Goal: Find specific page/section: Find specific page/section

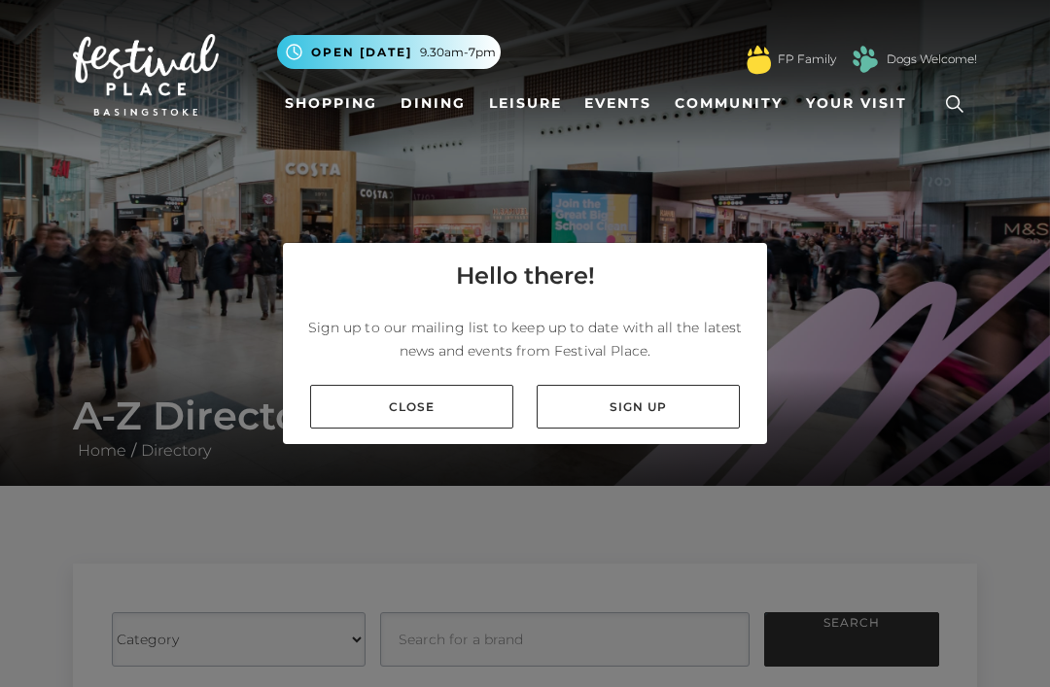
scroll to position [62, 0]
click at [873, 642] on div "Hello there! Sign up to our mailing list to keep up to date with all the latest…" at bounding box center [525, 343] width 1050 height 687
click at [862, 634] on div "Hello there! Sign up to our mailing list to keep up to date with all the latest…" at bounding box center [525, 343] width 1050 height 687
click at [359, 638] on div "Hello there! Sign up to our mailing list to keep up to date with all the latest…" at bounding box center [525, 343] width 1050 height 687
click at [210, 640] on div "Hello there! Sign up to our mailing list to keep up to date with all the latest…" at bounding box center [525, 343] width 1050 height 687
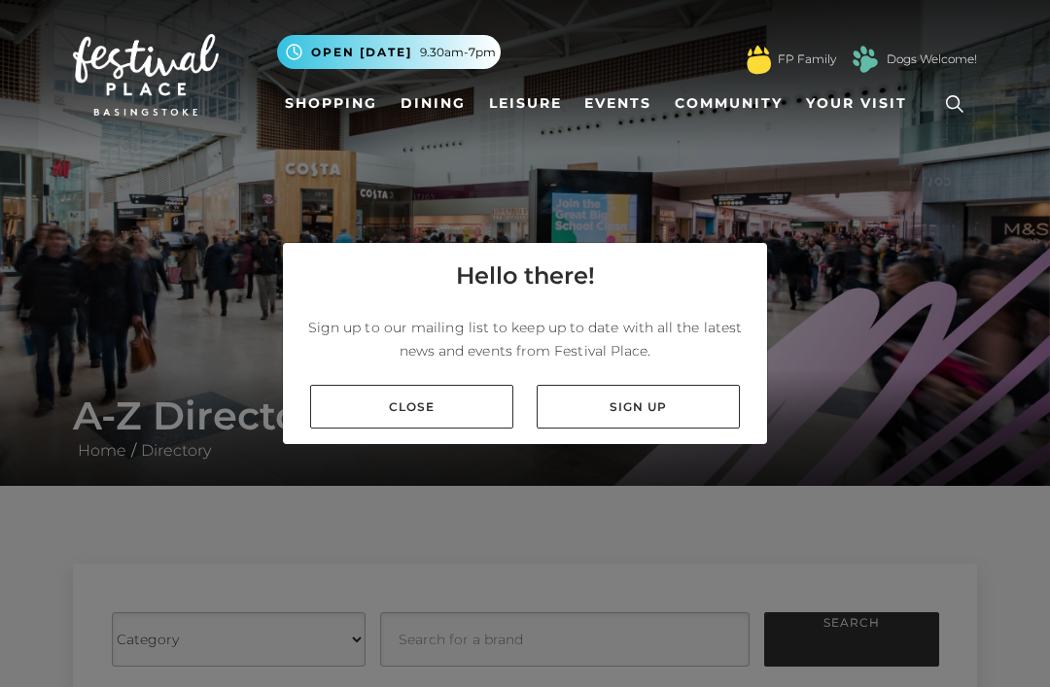
click at [198, 654] on div "Hello there! Sign up to our mailing list to keep up to date with all the latest…" at bounding box center [525, 343] width 1050 height 687
click at [205, 645] on div "Hello there! Sign up to our mailing list to keep up to date with all the latest…" at bounding box center [525, 343] width 1050 height 687
click at [434, 62] on button ".st5{fill:none;stroke:#FFFFFF;stroke-width:2.29;stroke-miterlimit:10;} Open tod…" at bounding box center [389, 52] width 224 height 34
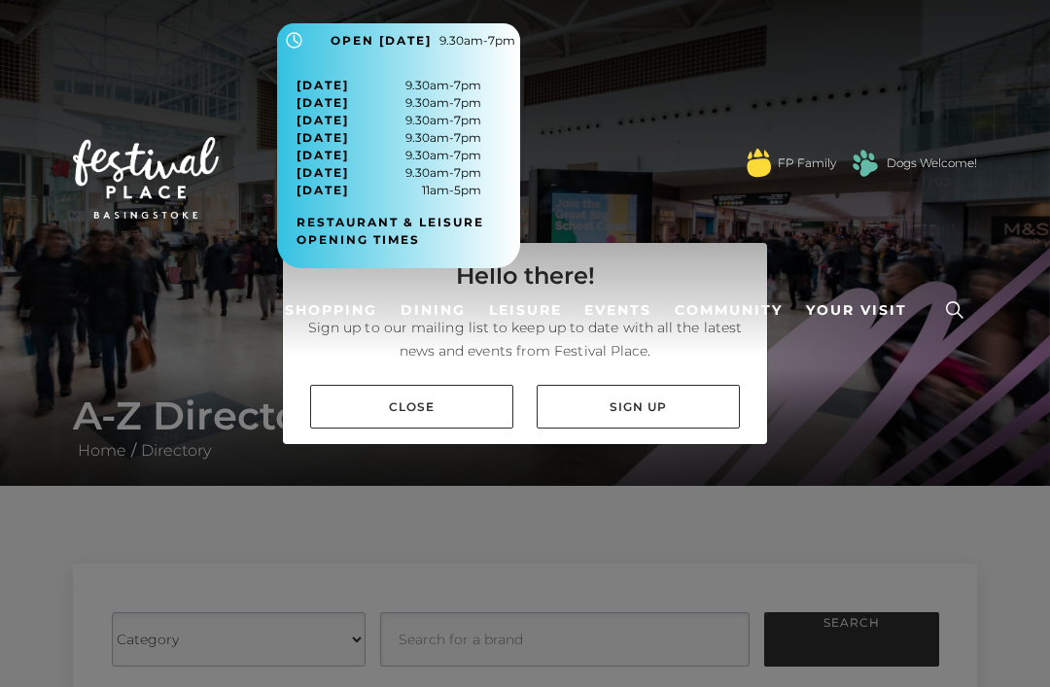
click at [934, 288] on link at bounding box center [954, 310] width 45 height 45
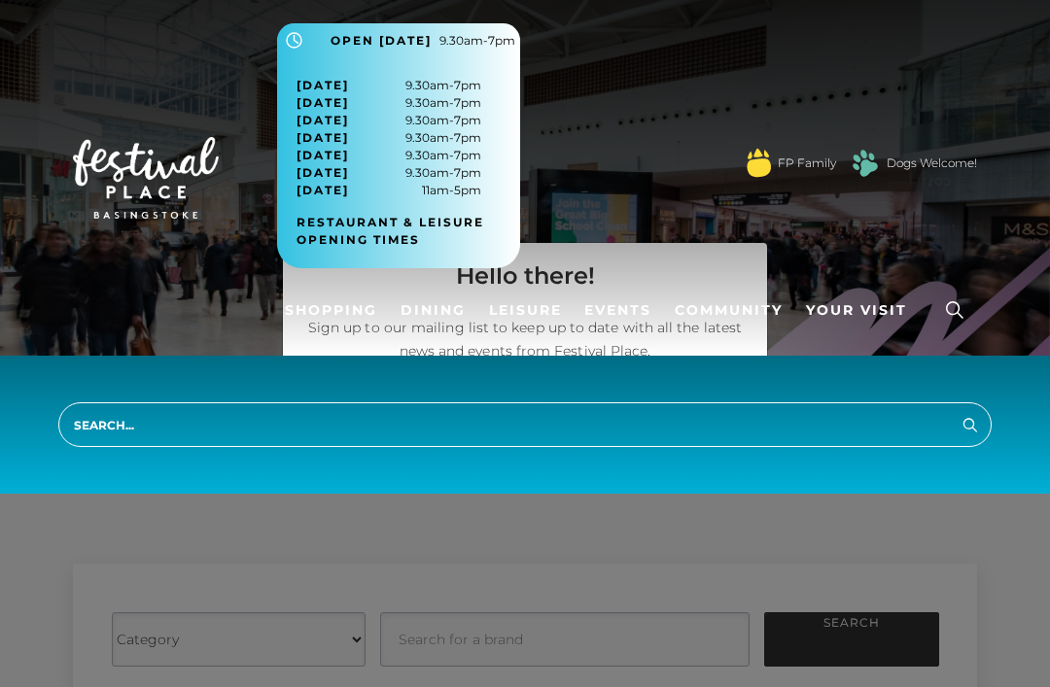
click at [122, 418] on input "search" at bounding box center [524, 425] width 933 height 45
click at [154, 421] on input "search" at bounding box center [524, 425] width 933 height 45
click at [132, 426] on input "search" at bounding box center [524, 425] width 933 height 45
click at [131, 439] on input "search" at bounding box center [524, 425] width 933 height 45
click at [135, 434] on input "search" at bounding box center [524, 425] width 933 height 45
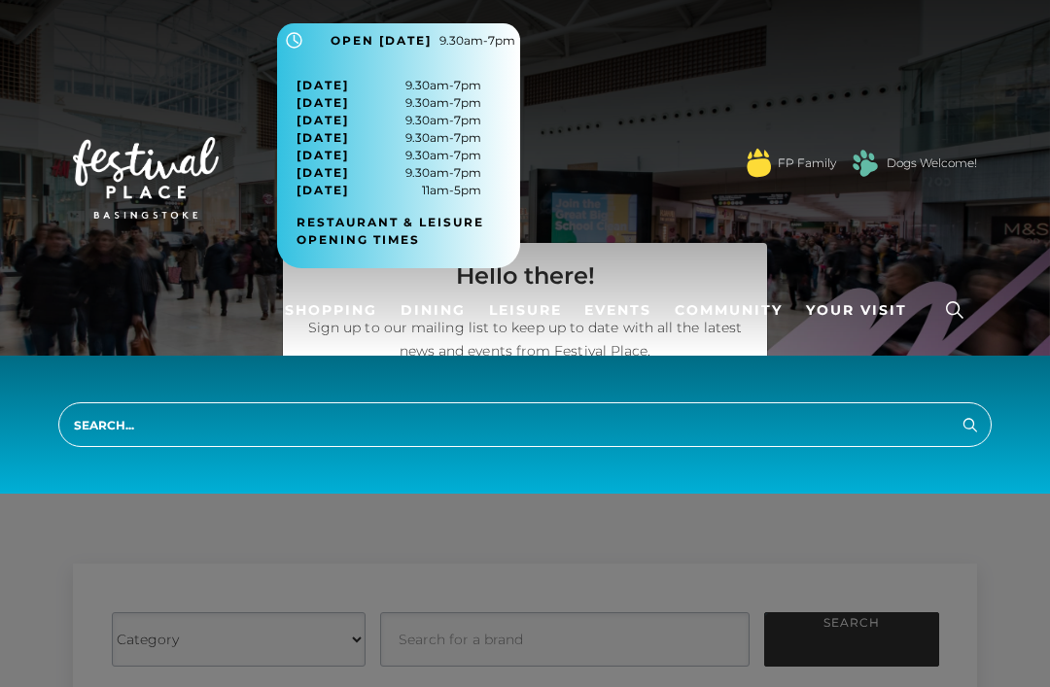
click at [982, 438] on input "search" at bounding box center [524, 425] width 933 height 45
click at [981, 428] on icon "submit" at bounding box center [970, 424] width 23 height 23
click at [966, 442] on input "search" at bounding box center [524, 425] width 933 height 45
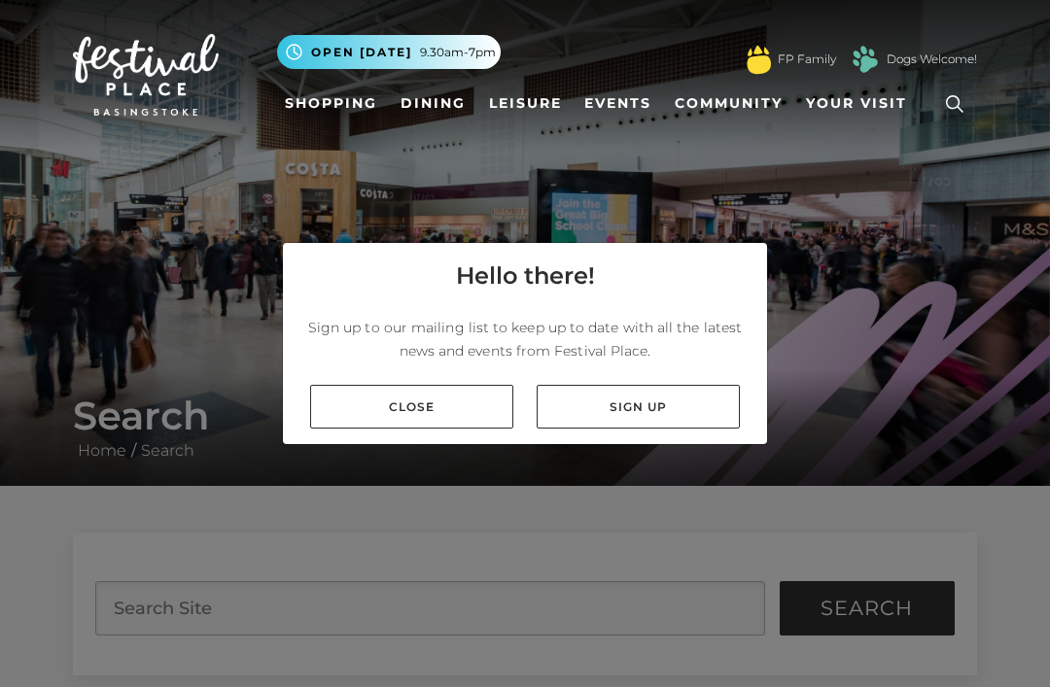
click at [405, 429] on link "Close" at bounding box center [411, 407] width 203 height 44
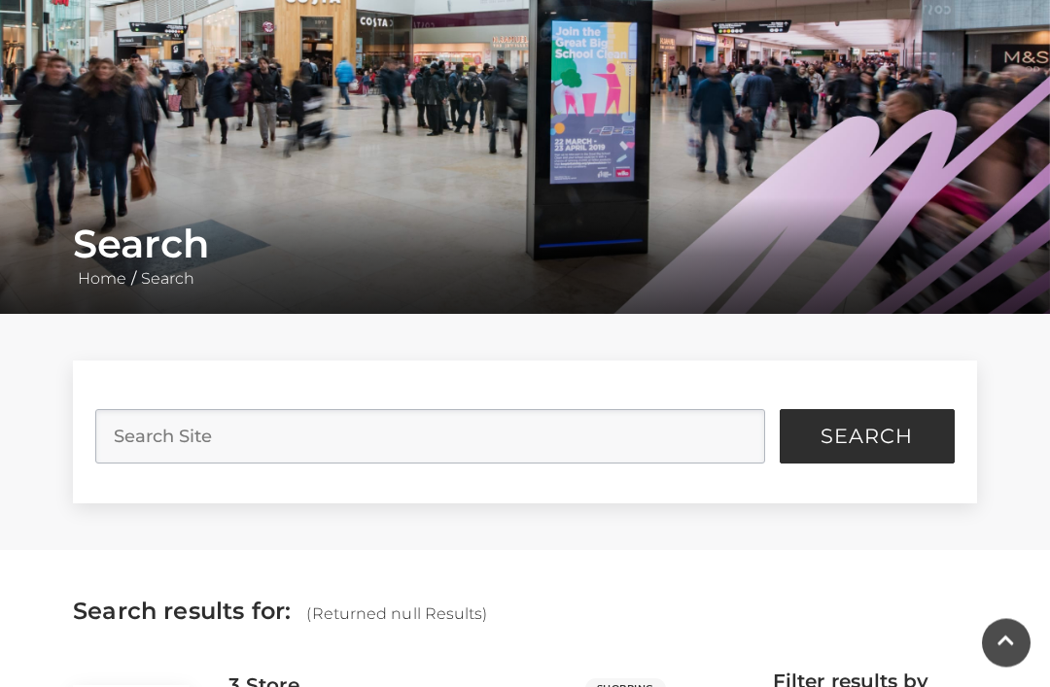
scroll to position [173, 0]
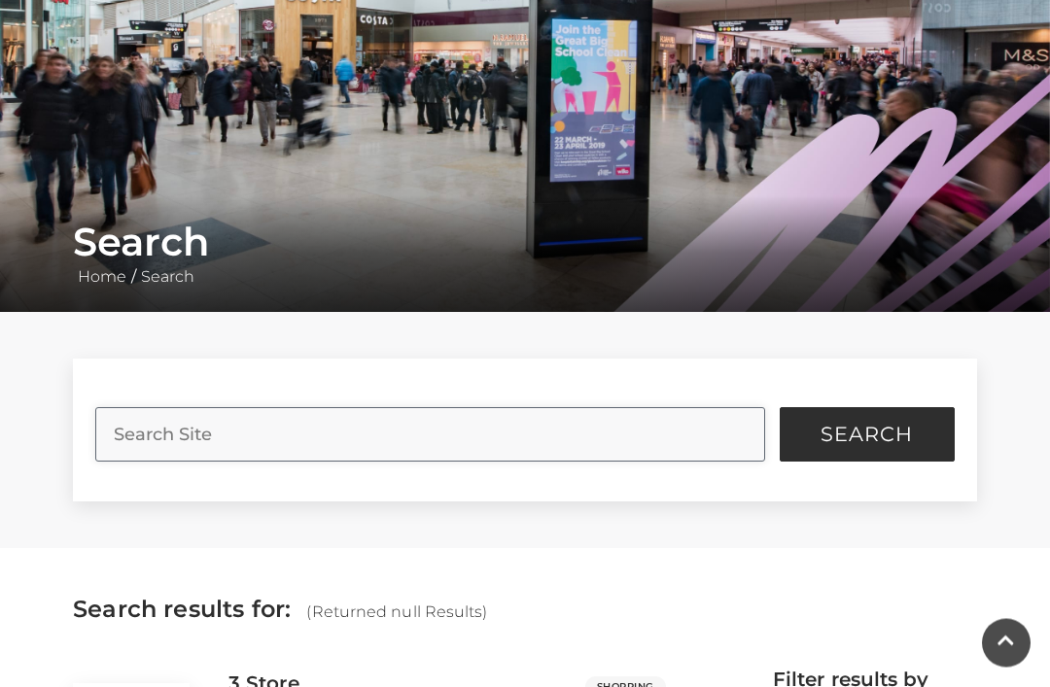
click at [171, 439] on input "search" at bounding box center [429, 435] width 669 height 54
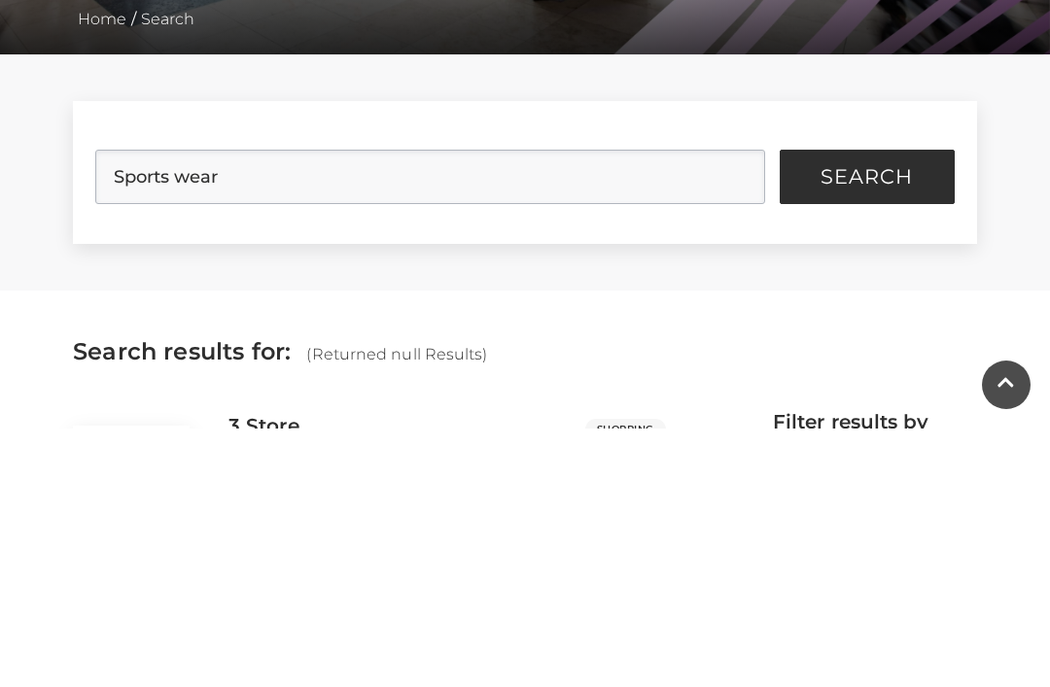
click at [867, 426] on span "Search" at bounding box center [867, 435] width 92 height 19
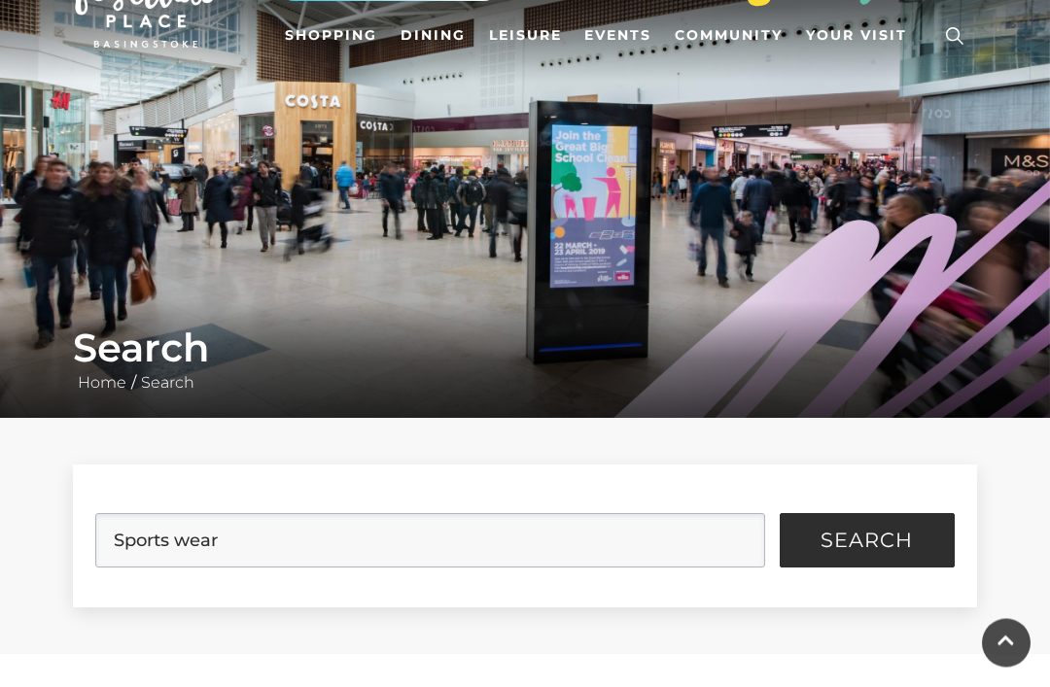
scroll to position [68, 0]
click at [857, 539] on span "Search" at bounding box center [867, 540] width 92 height 19
click at [861, 531] on span "Search" at bounding box center [867, 540] width 92 height 19
click at [248, 541] on input "Sports wear" at bounding box center [429, 540] width 669 height 54
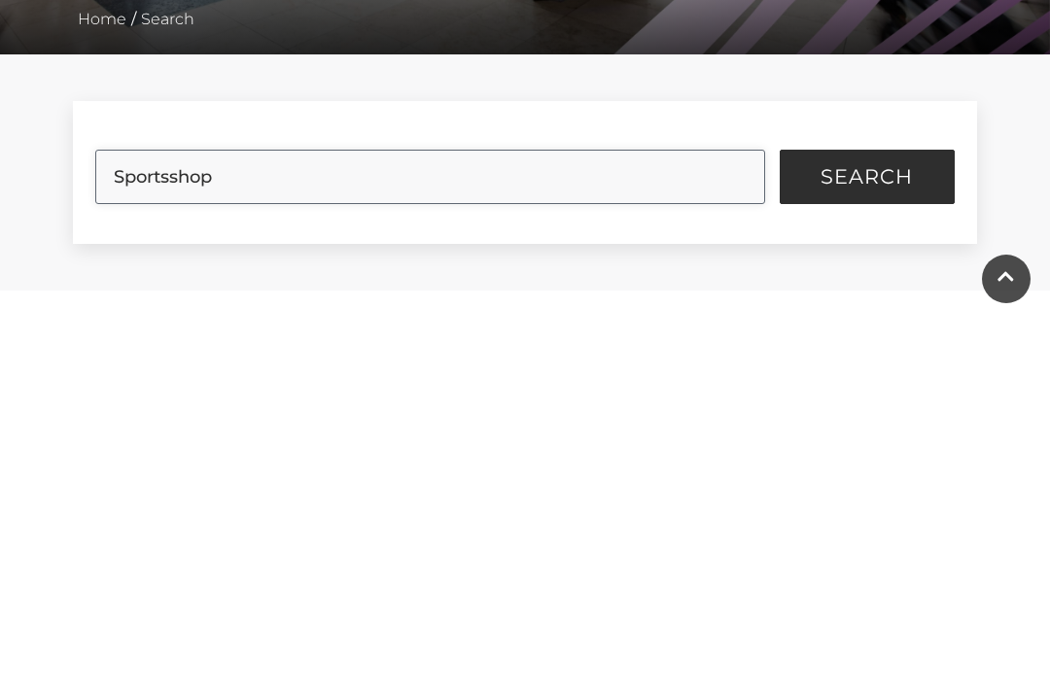
type input "Sportsshop"
click at [866, 532] on span "Search" at bounding box center [867, 541] width 92 height 19
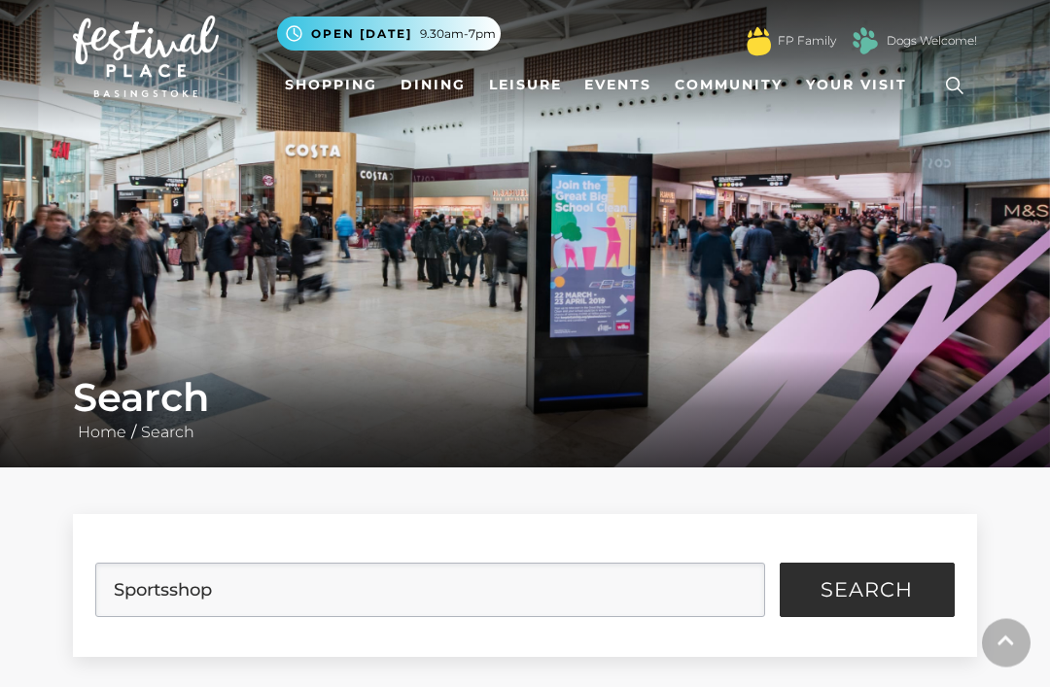
scroll to position [0, 0]
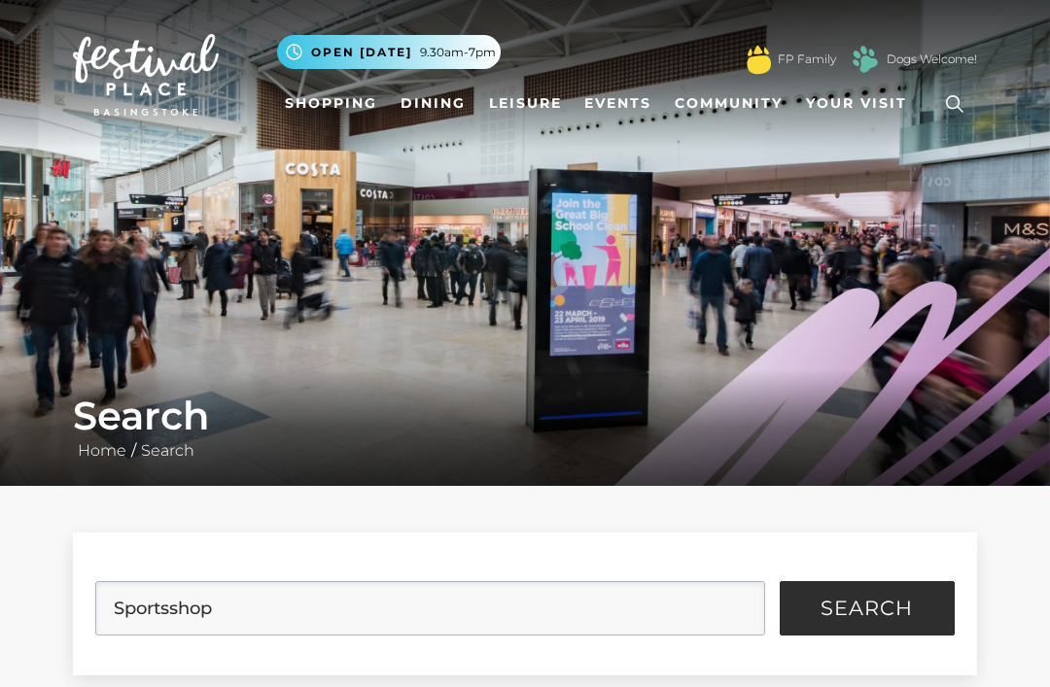
click at [340, 103] on link "Shopping" at bounding box center [331, 104] width 108 height 36
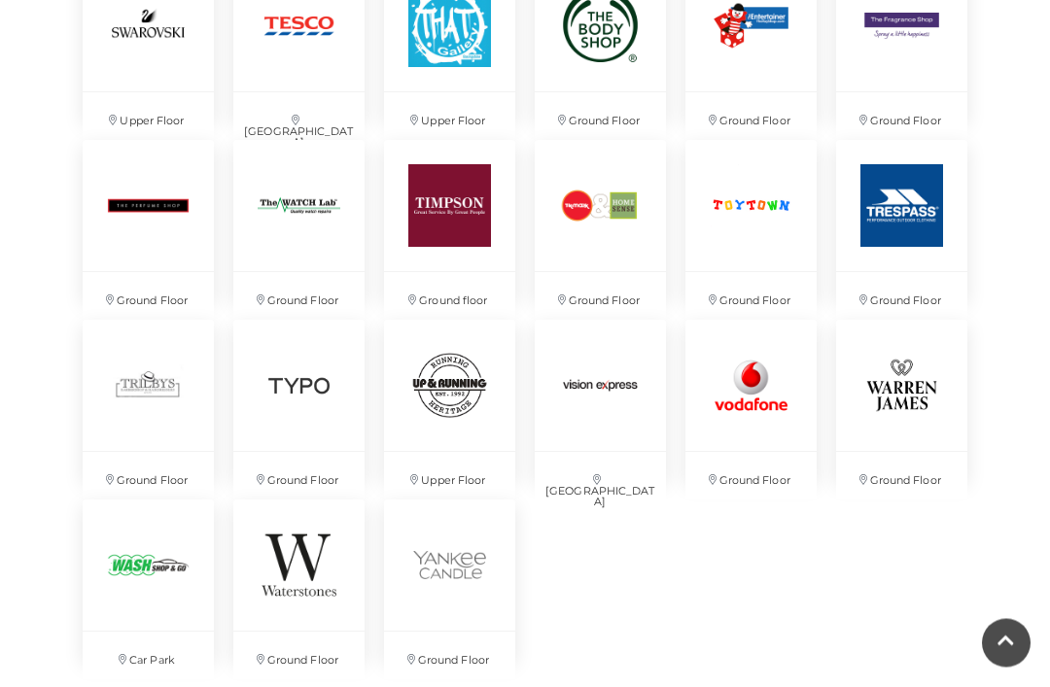
scroll to position [4251, 0]
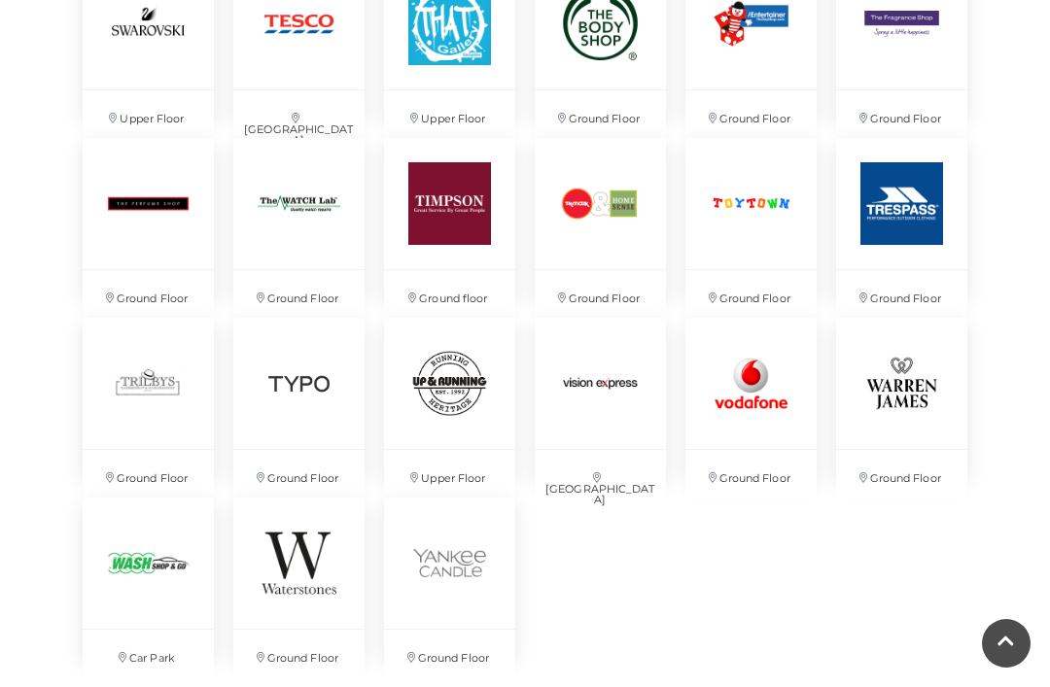
click at [913, 206] on img at bounding box center [901, 203] width 131 height 131
